Goal: Task Accomplishment & Management: Manage account settings

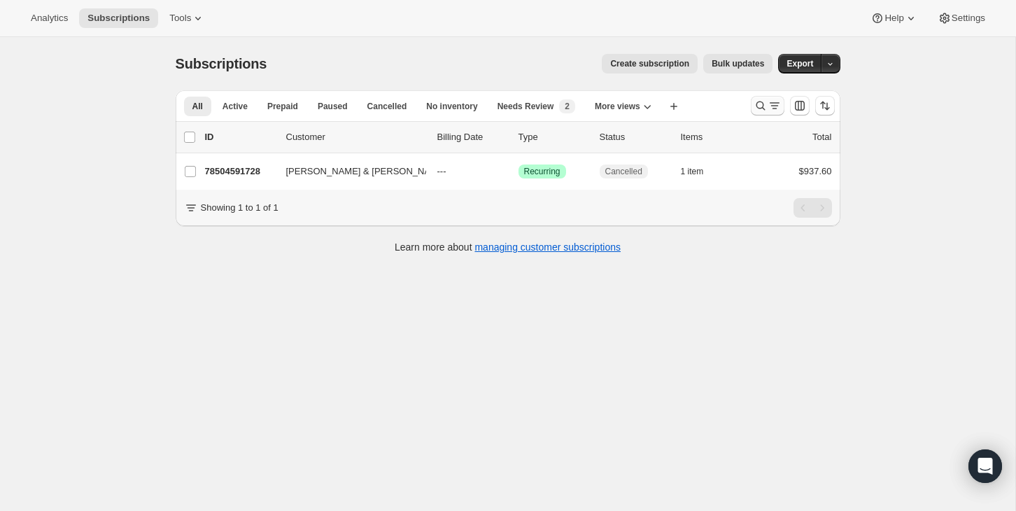
click at [763, 104] on icon "Search and filter results" at bounding box center [761, 106] width 14 height 14
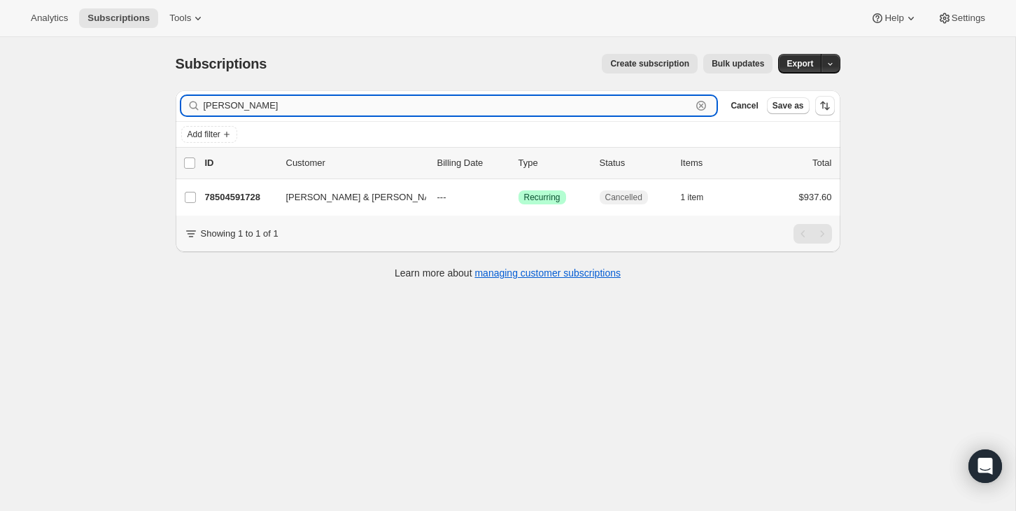
click at [306, 98] on input "[PERSON_NAME]" at bounding box center [448, 106] width 488 height 20
drag, startPoint x: 295, startPoint y: 106, endPoint x: 170, endPoint y: 108, distance: 124.6
click at [169, 107] on div "Filter subscribers [PERSON_NAME] Clear Cancel Save as Add filter 0 selected Upd…" at bounding box center [502, 186] width 676 height 215
paste input "[PERSON_NAME]"
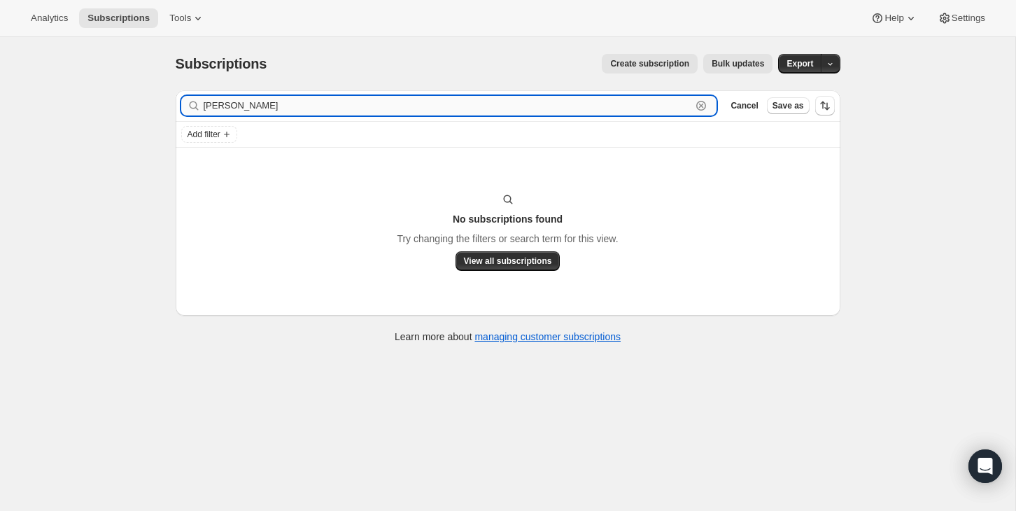
click at [262, 104] on input "[PERSON_NAME]" at bounding box center [448, 106] width 488 height 20
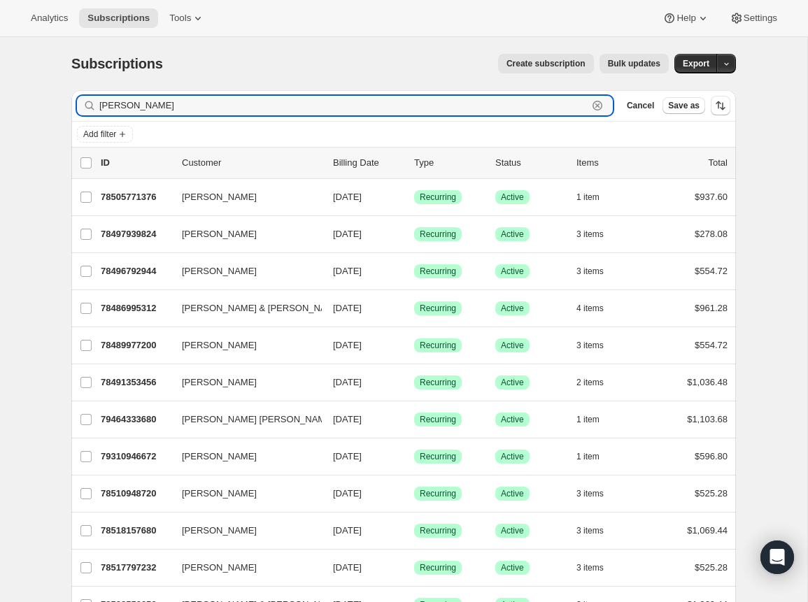
drag, startPoint x: 167, startPoint y: 104, endPoint x: 54, endPoint y: 104, distance: 113.4
click at [55, 104] on div "Subscriptions. This page is ready Subscriptions Create subscription Bulk update…" at bounding box center [404, 462] width 698 height 850
paste input "[EMAIL_ADDRESS][DOMAIN_NAME]"
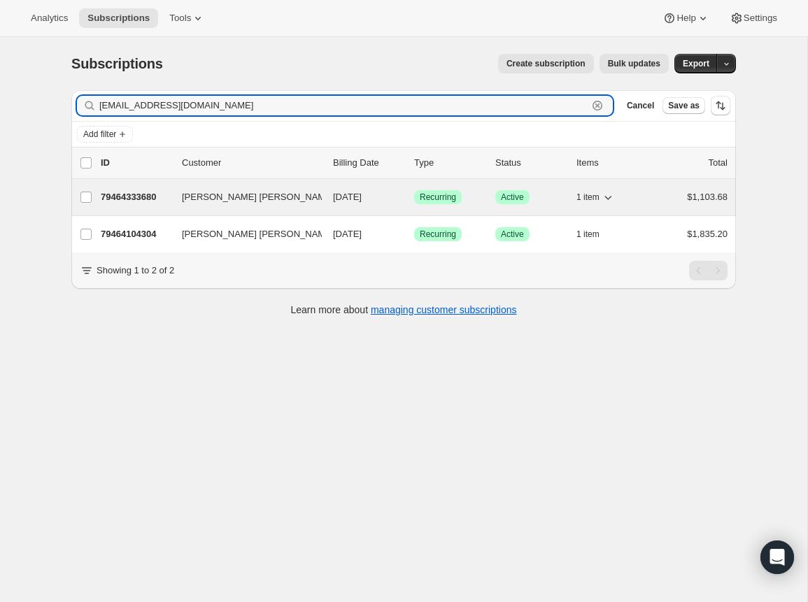
type input "[EMAIL_ADDRESS][DOMAIN_NAME]"
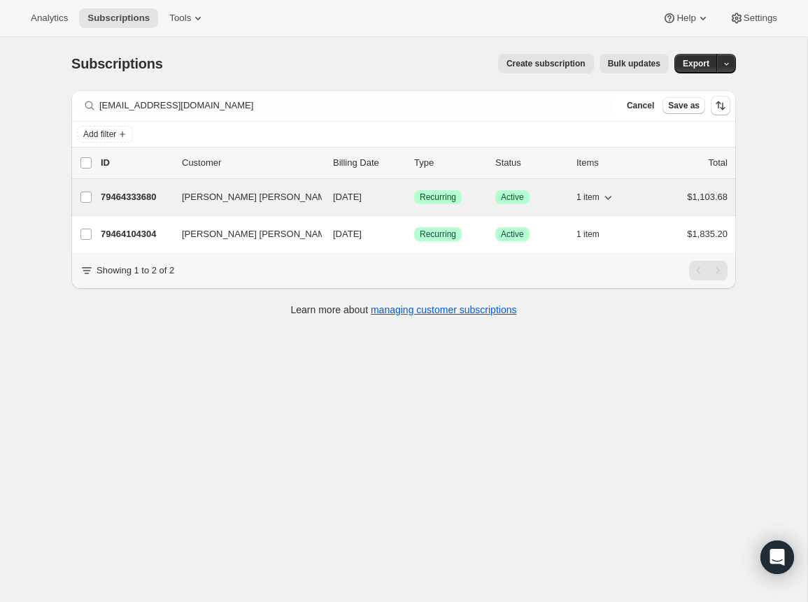
click at [129, 197] on p "79464333680" at bounding box center [136, 197] width 70 height 14
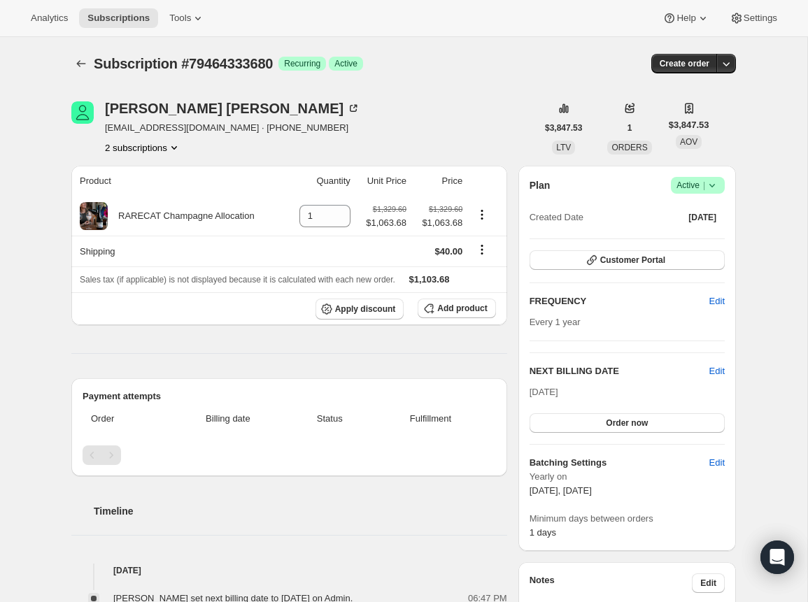
click at [176, 146] on icon "Product actions" at bounding box center [174, 147] width 6 height 3
click at [157, 168] on span "79464104304" at bounding box center [140, 174] width 97 height 14
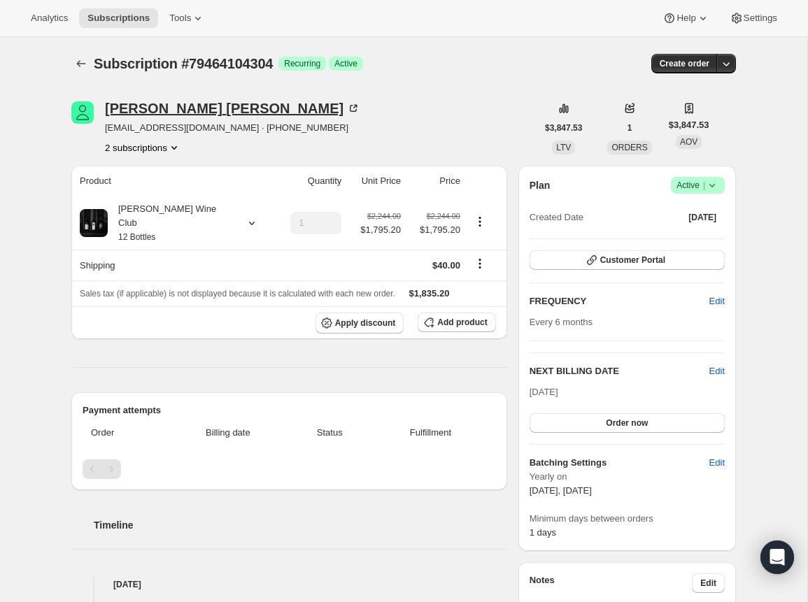
click at [346, 106] on icon at bounding box center [353, 108] width 14 height 14
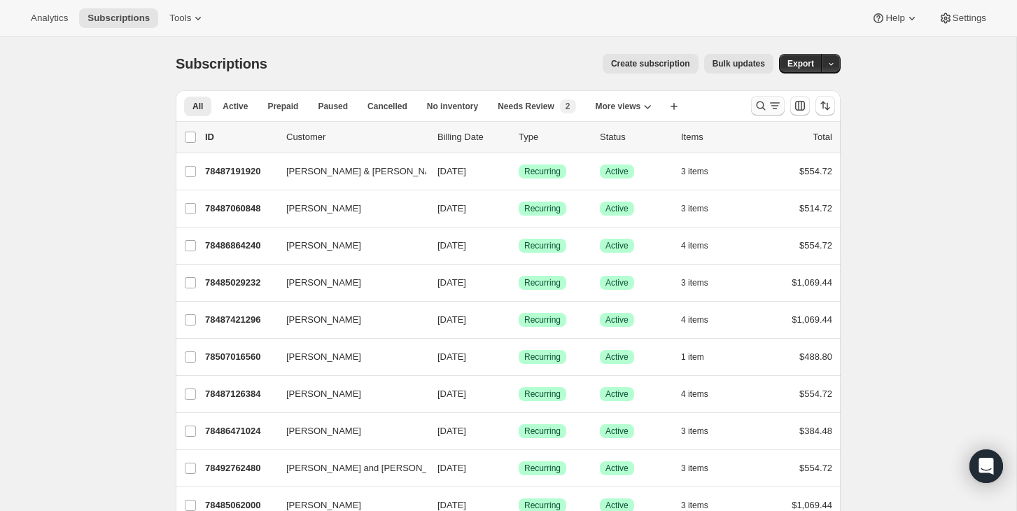
click at [761, 102] on icon "Search and filter results" at bounding box center [760, 105] width 9 height 9
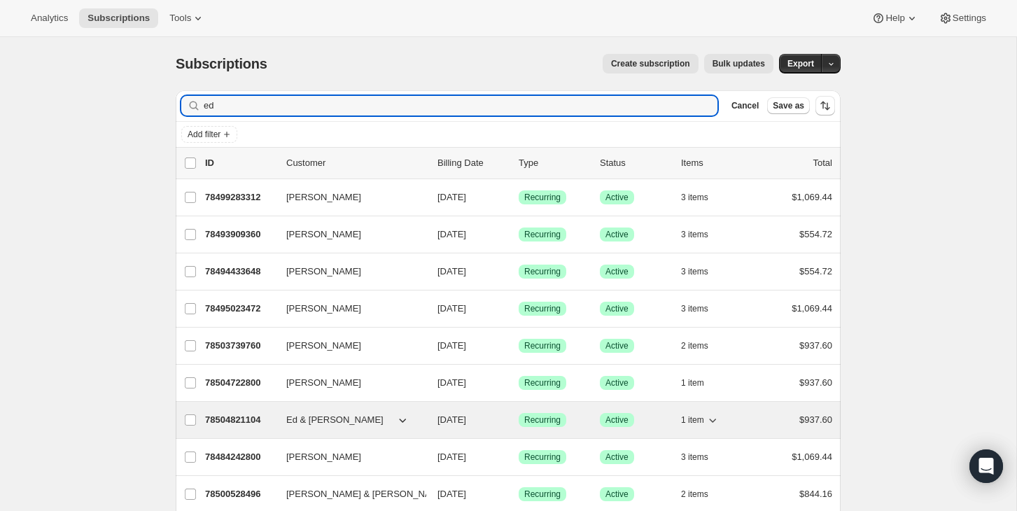
type input "ed"
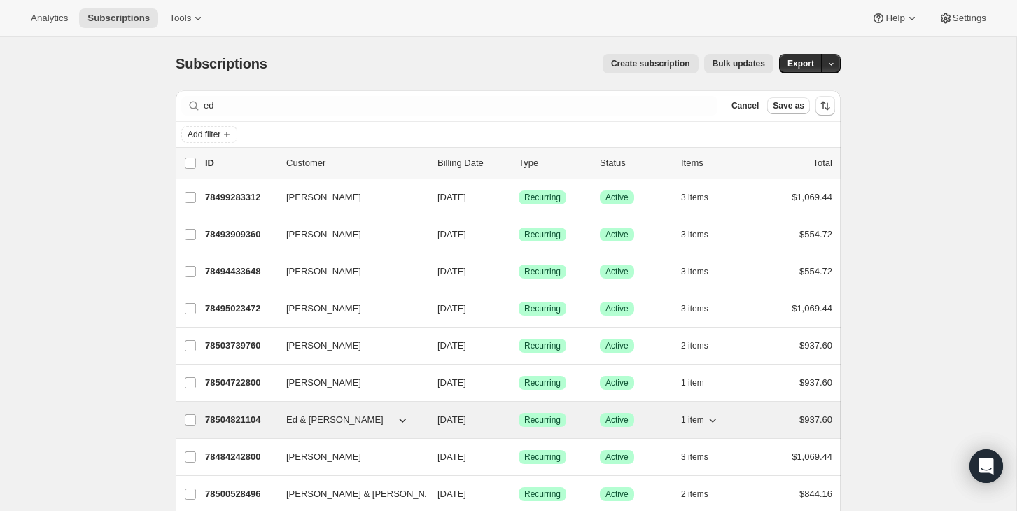
click at [230, 418] on p "78504821104" at bounding box center [240, 420] width 70 height 14
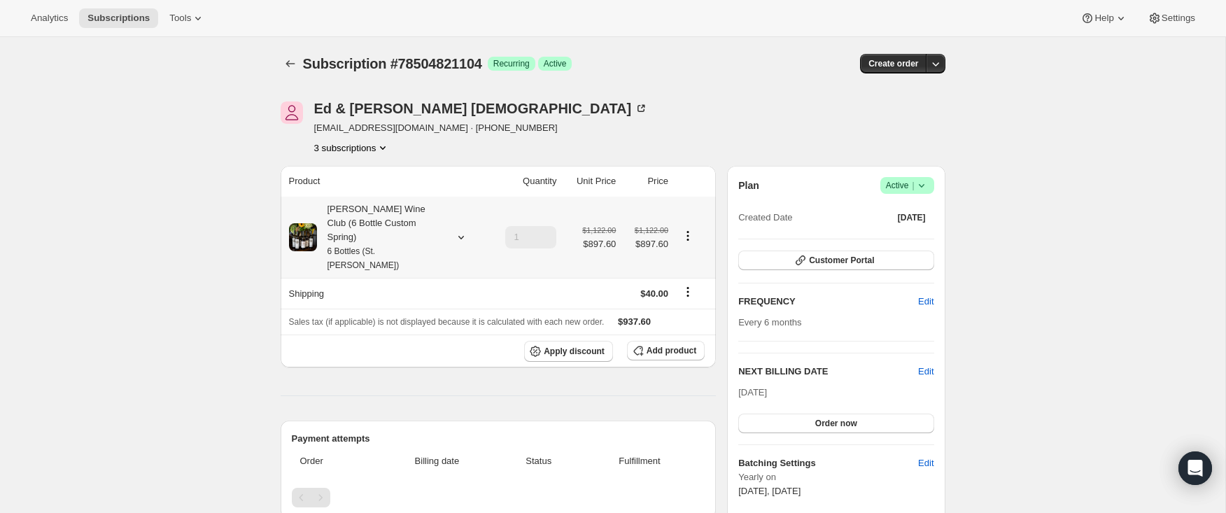
click at [459, 236] on icon at bounding box center [461, 237] width 6 height 3
click at [465, 214] on div "Audrey Wine Club (6 Bottle Custom Spring) 6 Bottles (St. Emilion)" at bounding box center [386, 237] width 194 height 70
click at [386, 148] on icon "Product actions" at bounding box center [383, 147] width 6 height 3
click at [369, 172] on span "78485553520" at bounding box center [350, 174] width 97 height 14
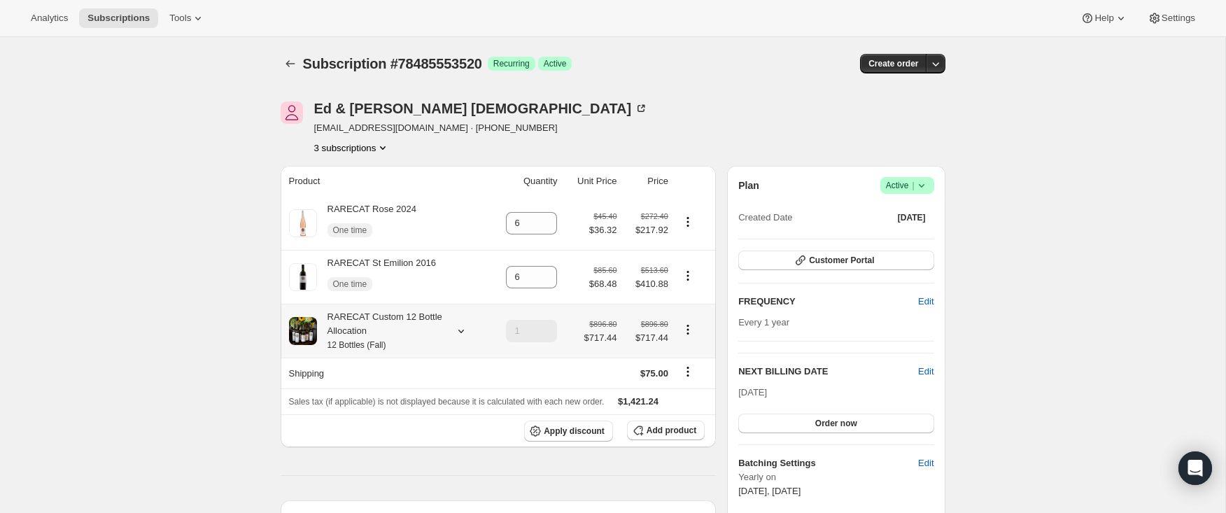
click at [461, 330] on icon at bounding box center [461, 331] width 14 height 14
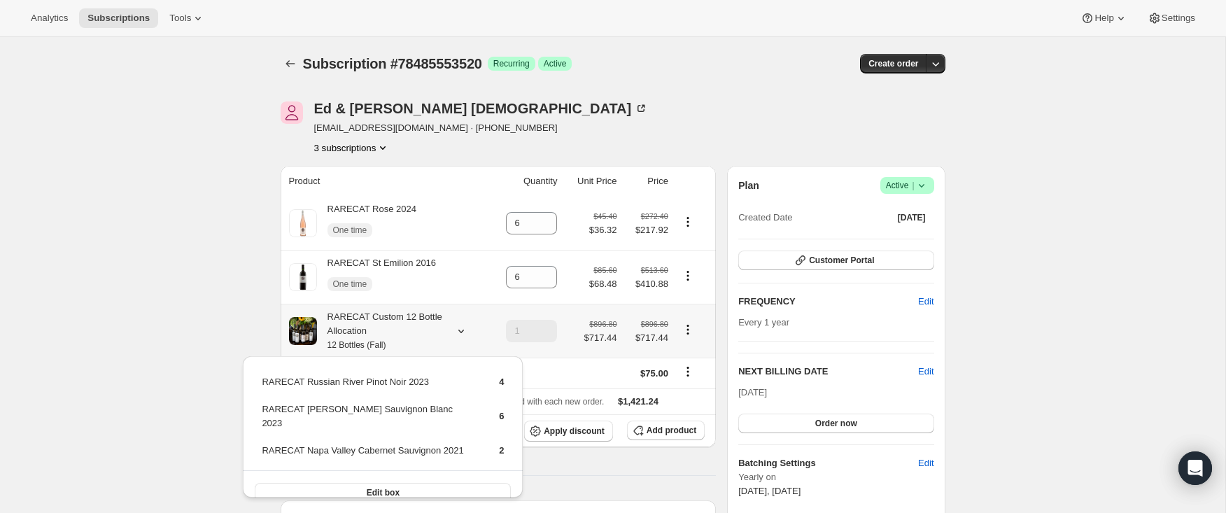
click at [453, 316] on div "RARECAT Custom 12 Bottle Allocation 12 Bottles (Fall)" at bounding box center [386, 331] width 195 height 42
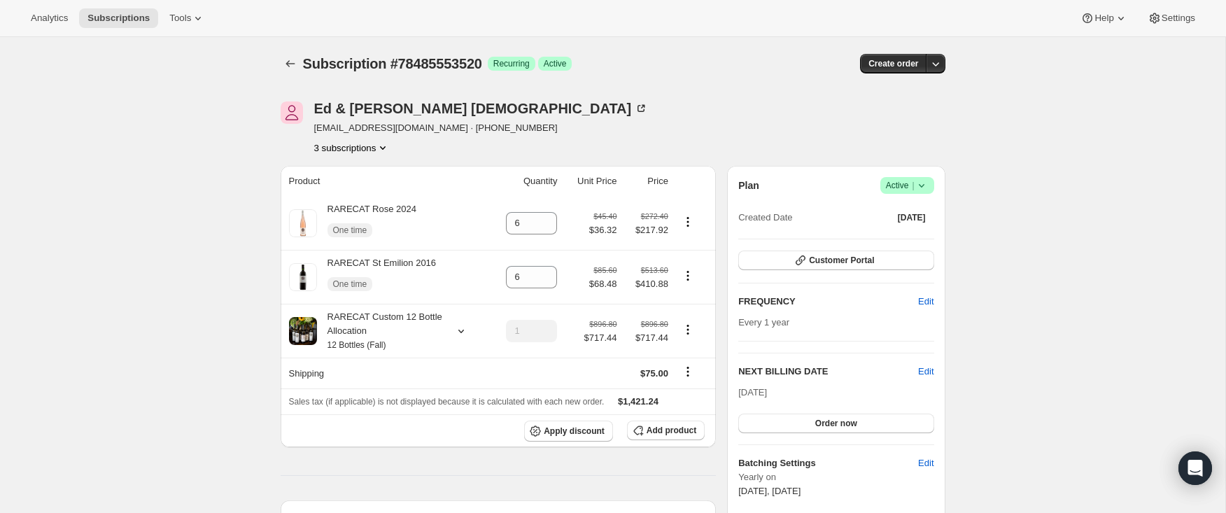
click at [382, 146] on icon "Product actions" at bounding box center [383, 148] width 14 height 14
click at [375, 201] on span "78504821104" at bounding box center [349, 198] width 97 height 14
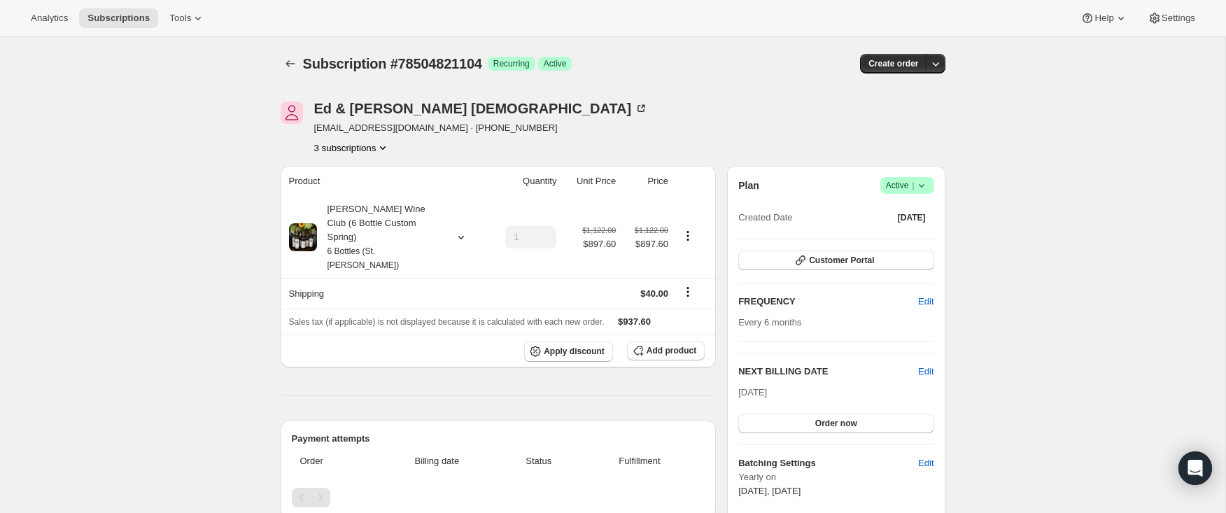
click at [388, 146] on icon "Product actions" at bounding box center [383, 148] width 14 height 14
click at [372, 216] on span "79305113968" at bounding box center [350, 222] width 97 height 14
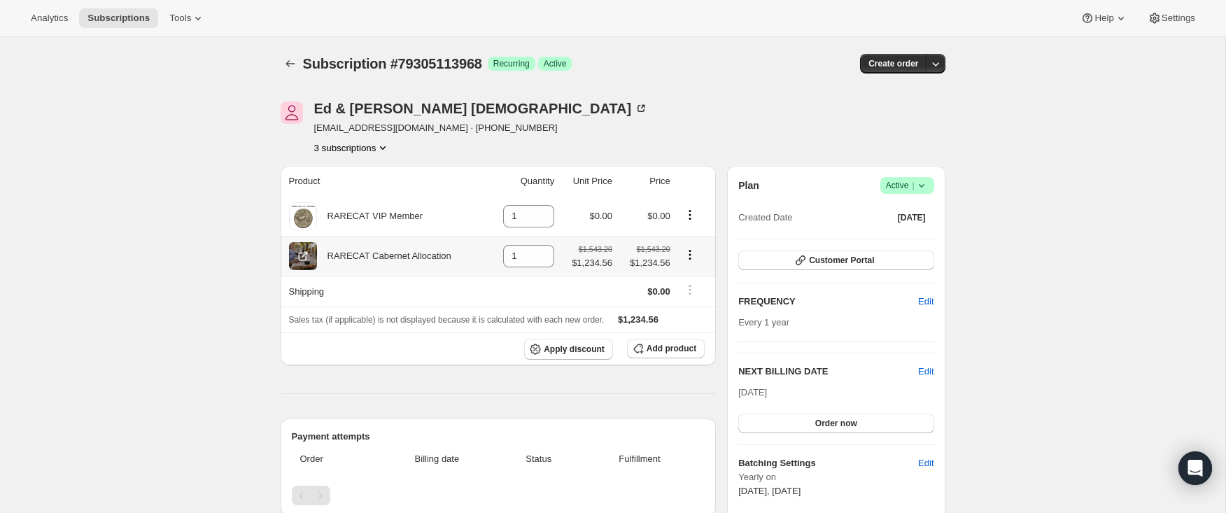
click at [350, 257] on div "RARECAT Cabernet Allocation" at bounding box center [384, 256] width 134 height 14
click at [689, 253] on icon "Product actions" at bounding box center [690, 255] width 14 height 14
click at [674, 302] on span "Swap variant" at bounding box center [689, 305] width 52 height 10
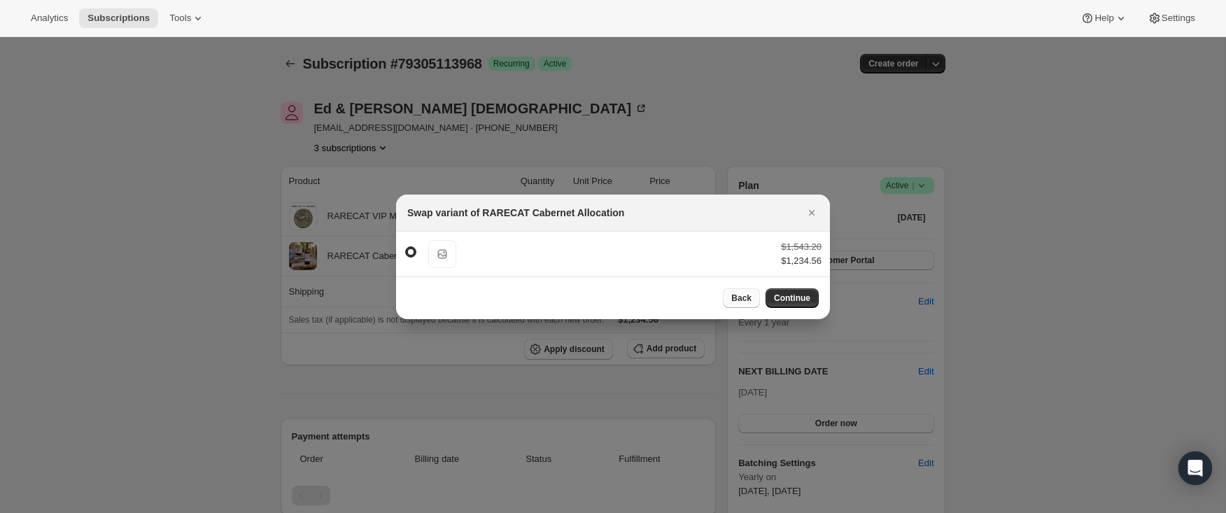
click at [747, 294] on span "Back" at bounding box center [741, 297] width 20 height 11
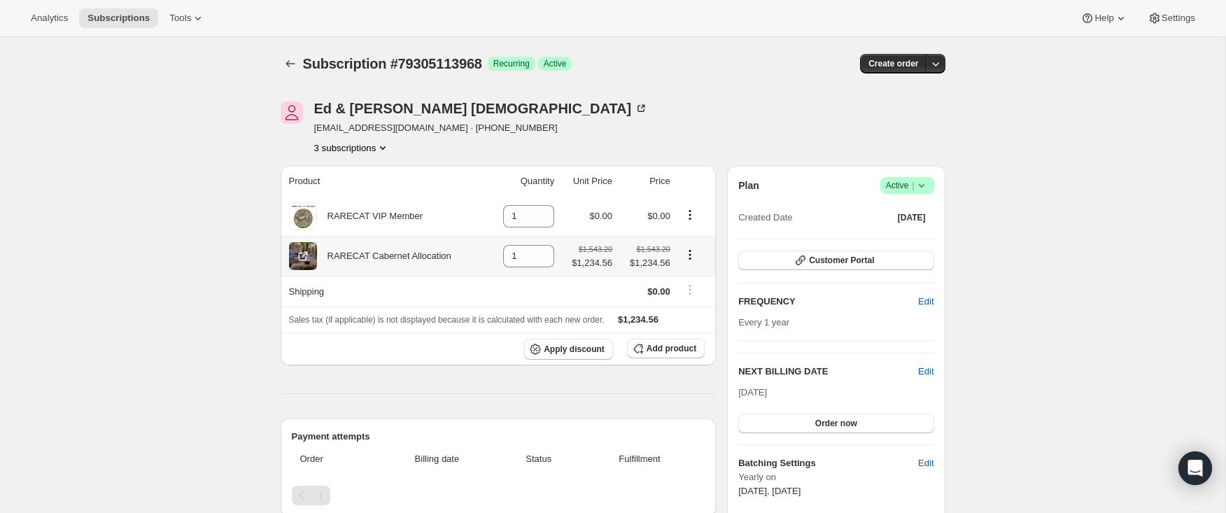
click at [380, 257] on div "RARECAT Cabernet Allocation" at bounding box center [384, 256] width 134 height 14
